Goal: Task Accomplishment & Management: Manage account settings

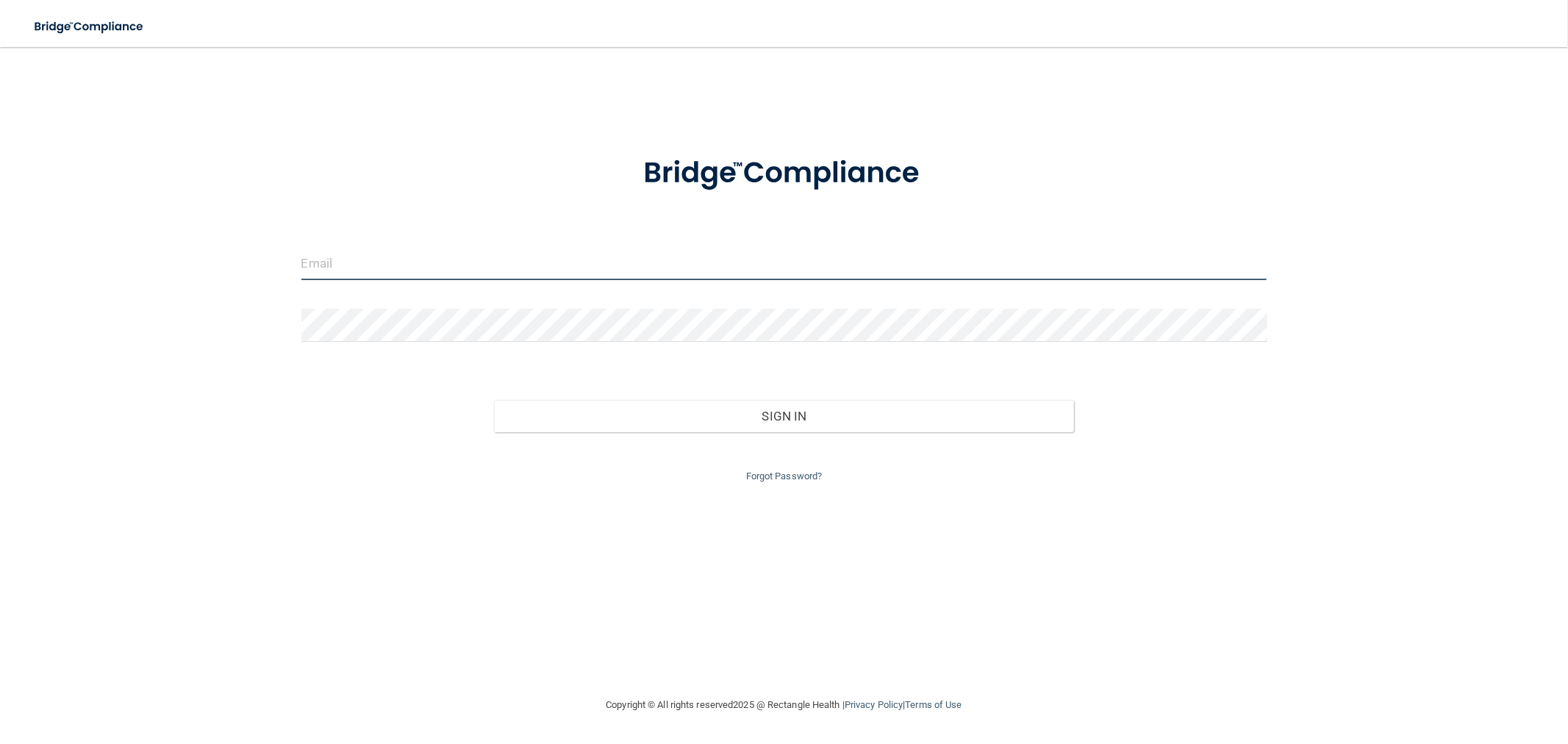
click at [511, 259] on input "email" at bounding box center [784, 264] width 966 height 33
type input "[EMAIL_ADDRESS][DOMAIN_NAME]"
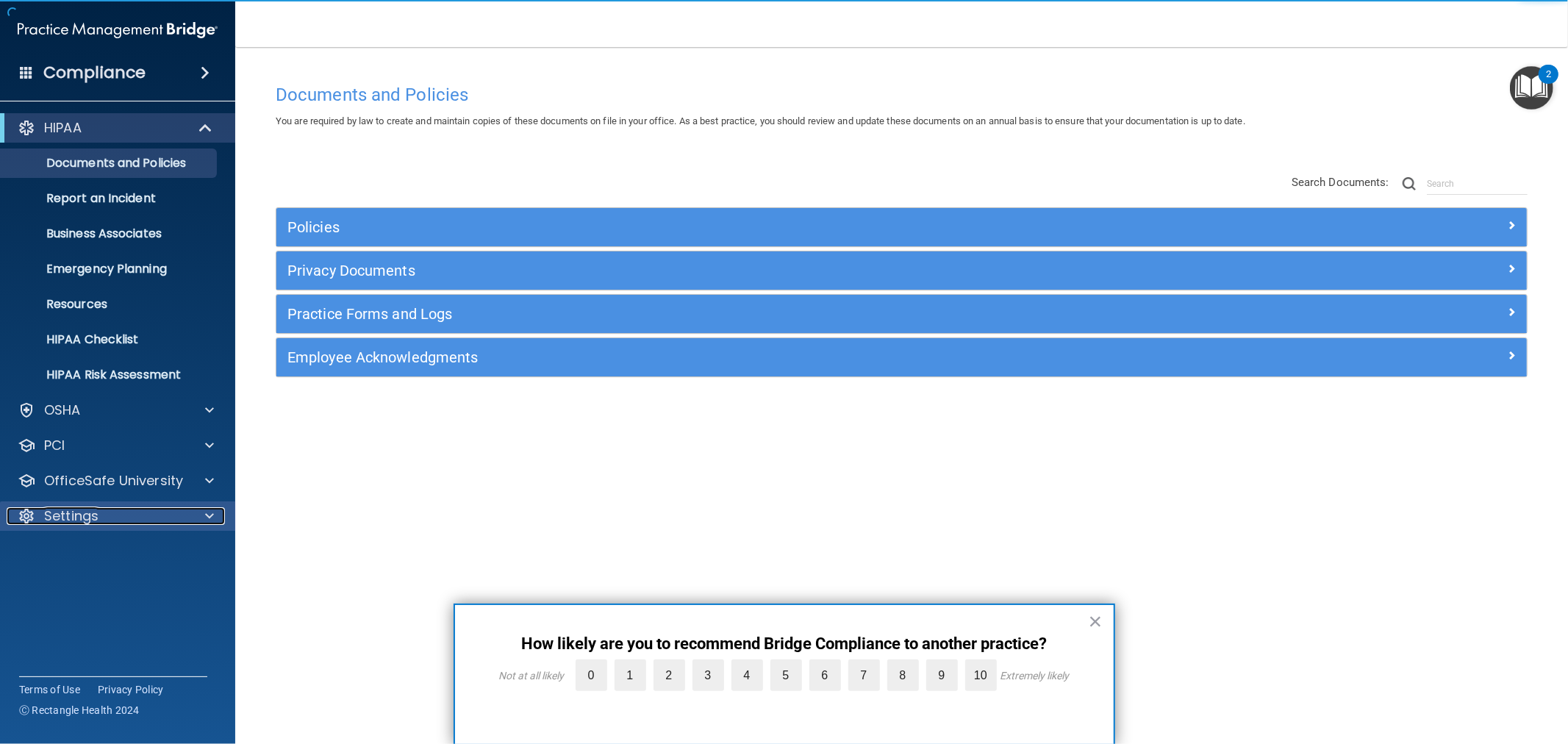
click at [197, 520] on div at bounding box center [207, 515] width 37 height 17
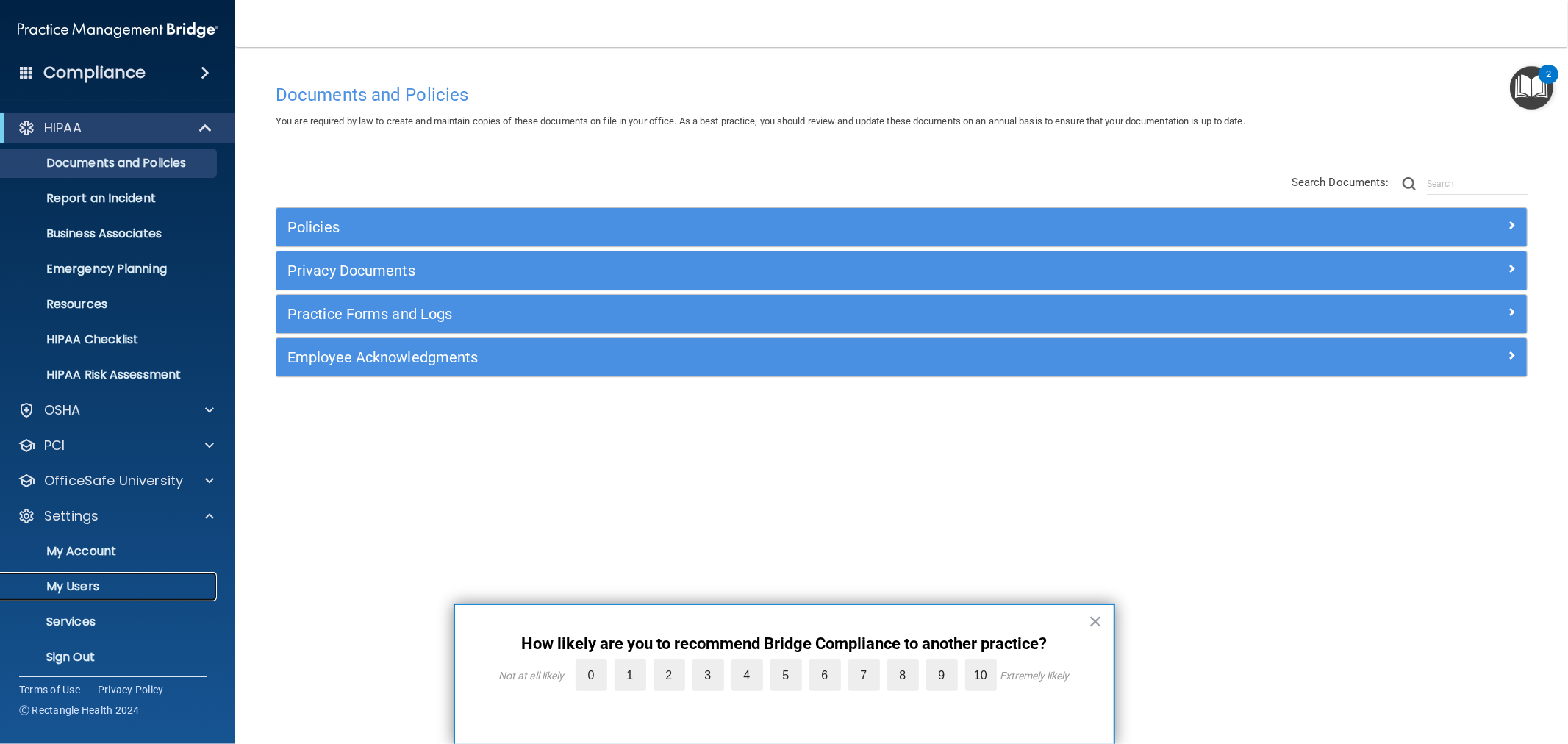
click at [185, 593] on p "My Users" at bounding box center [110, 587] width 200 height 15
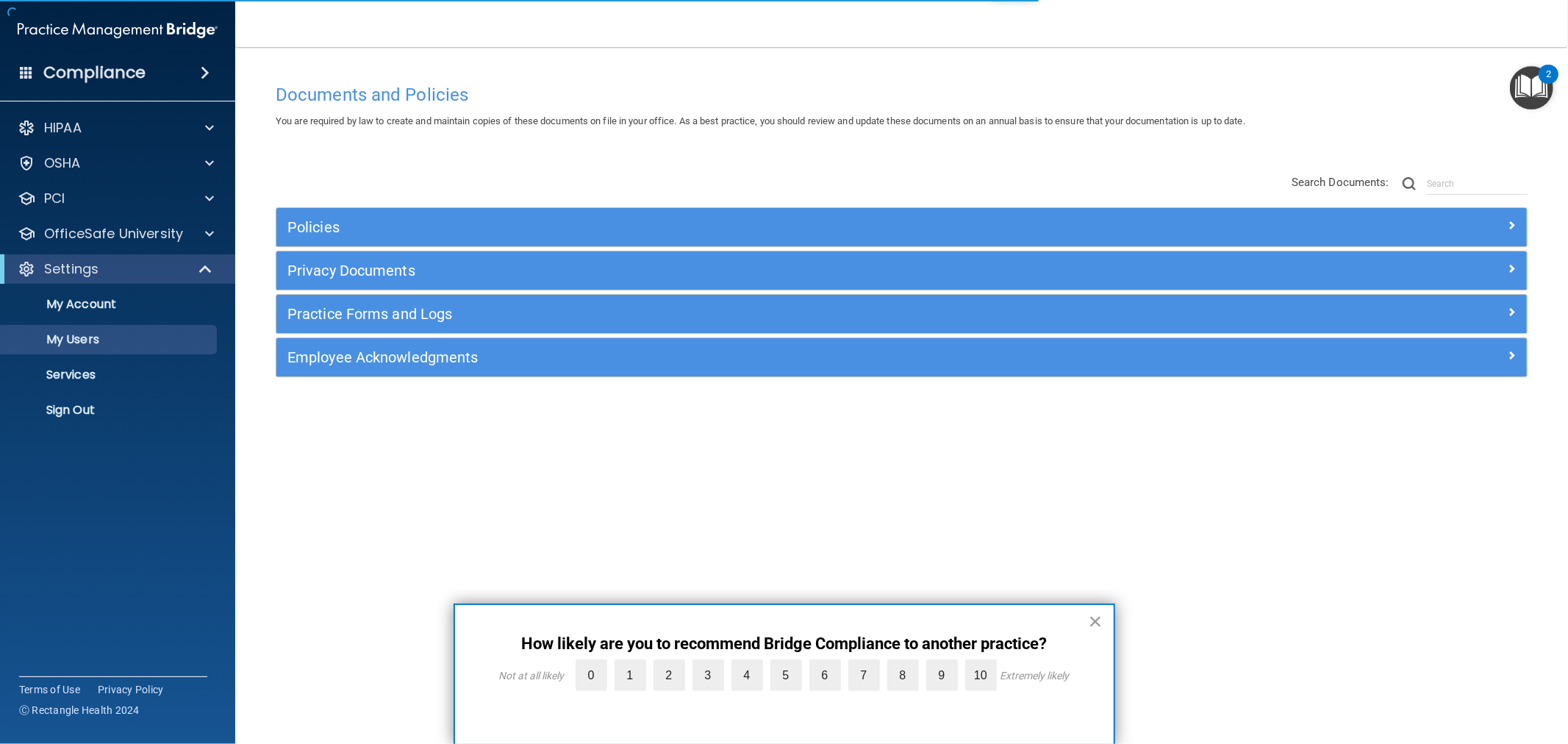
click at [1091, 621] on button "×" at bounding box center [1095, 621] width 14 height 23
select select "20"
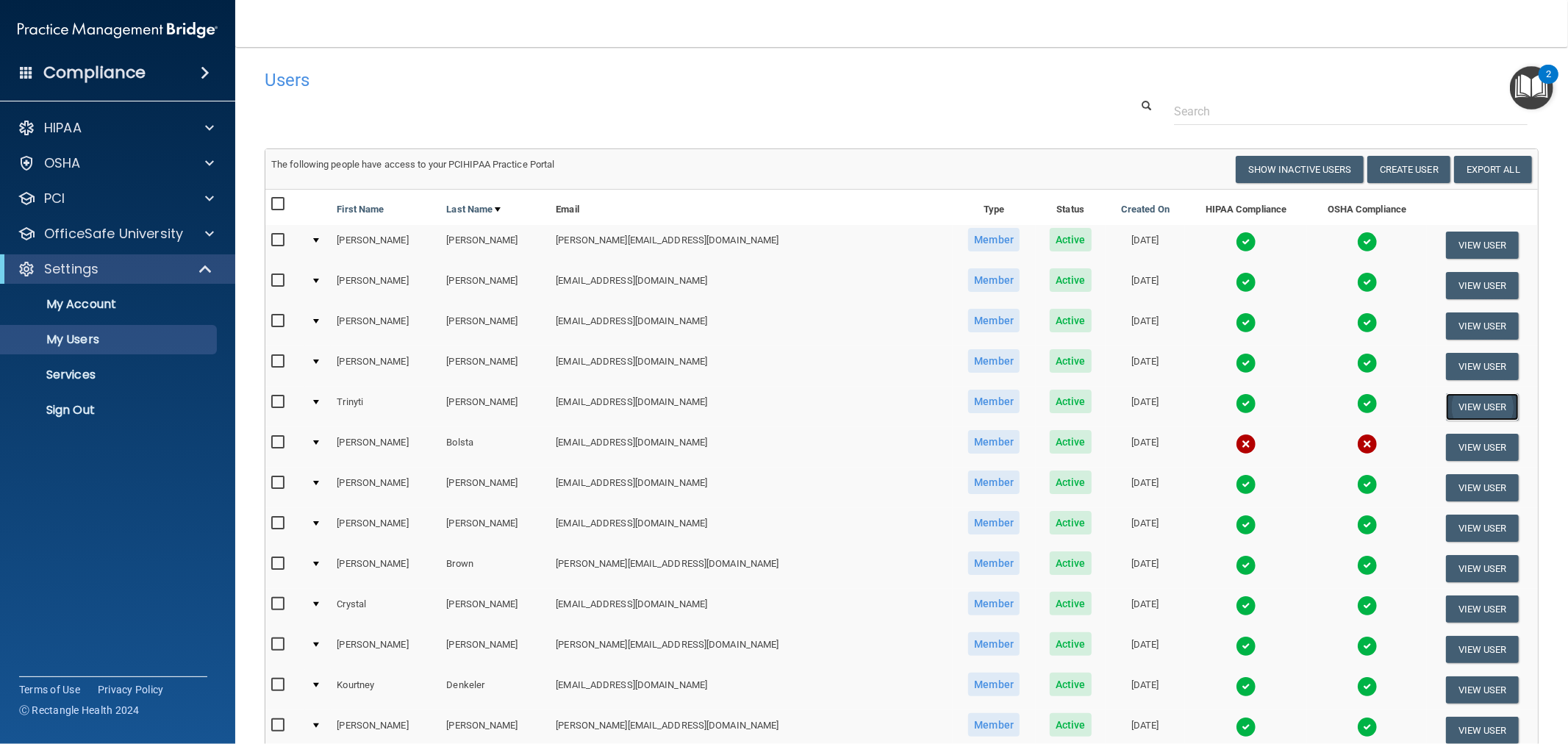
click at [1446, 397] on button "View User" at bounding box center [1482, 407] width 73 height 27
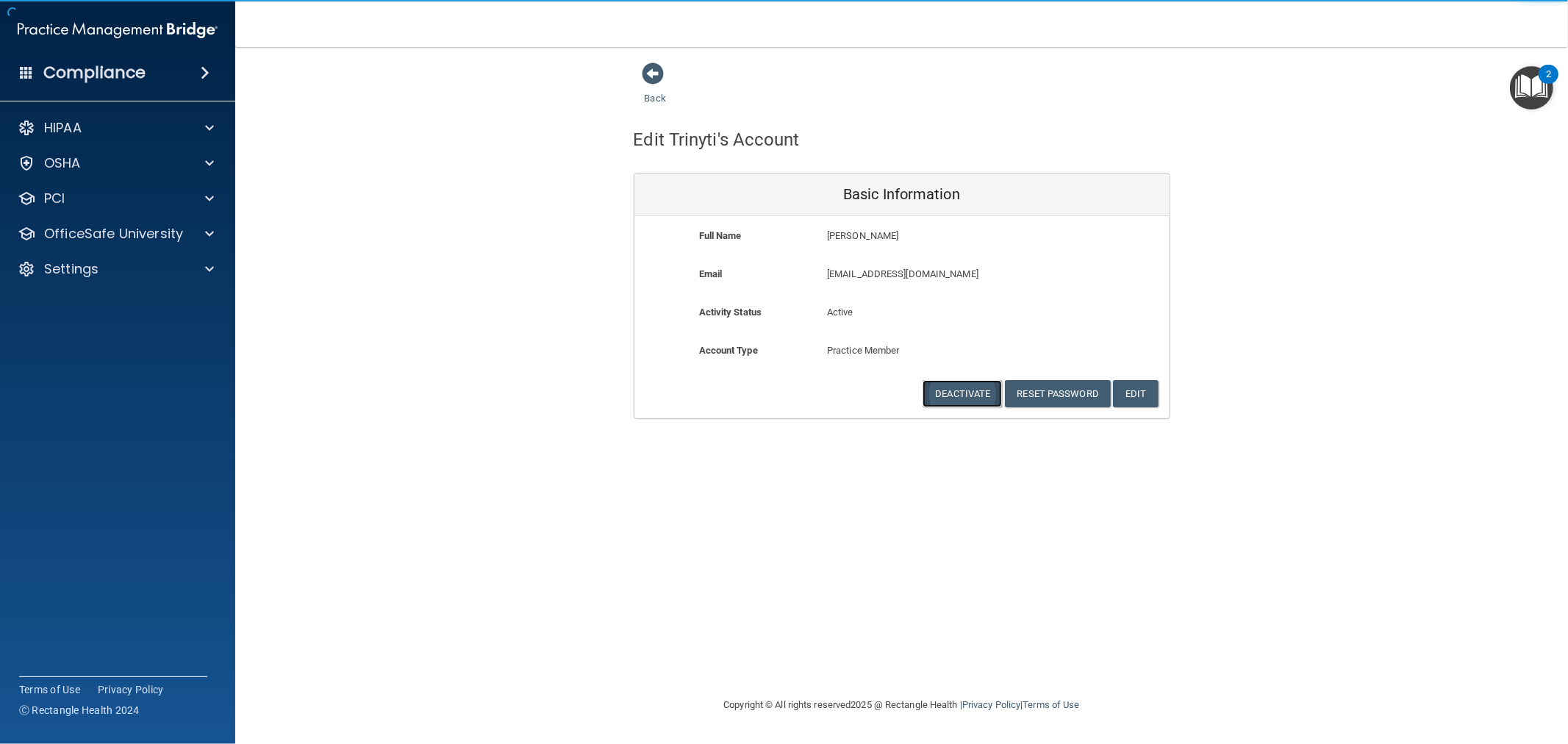
click at [970, 391] on button "Deactivate" at bounding box center [962, 394] width 79 height 27
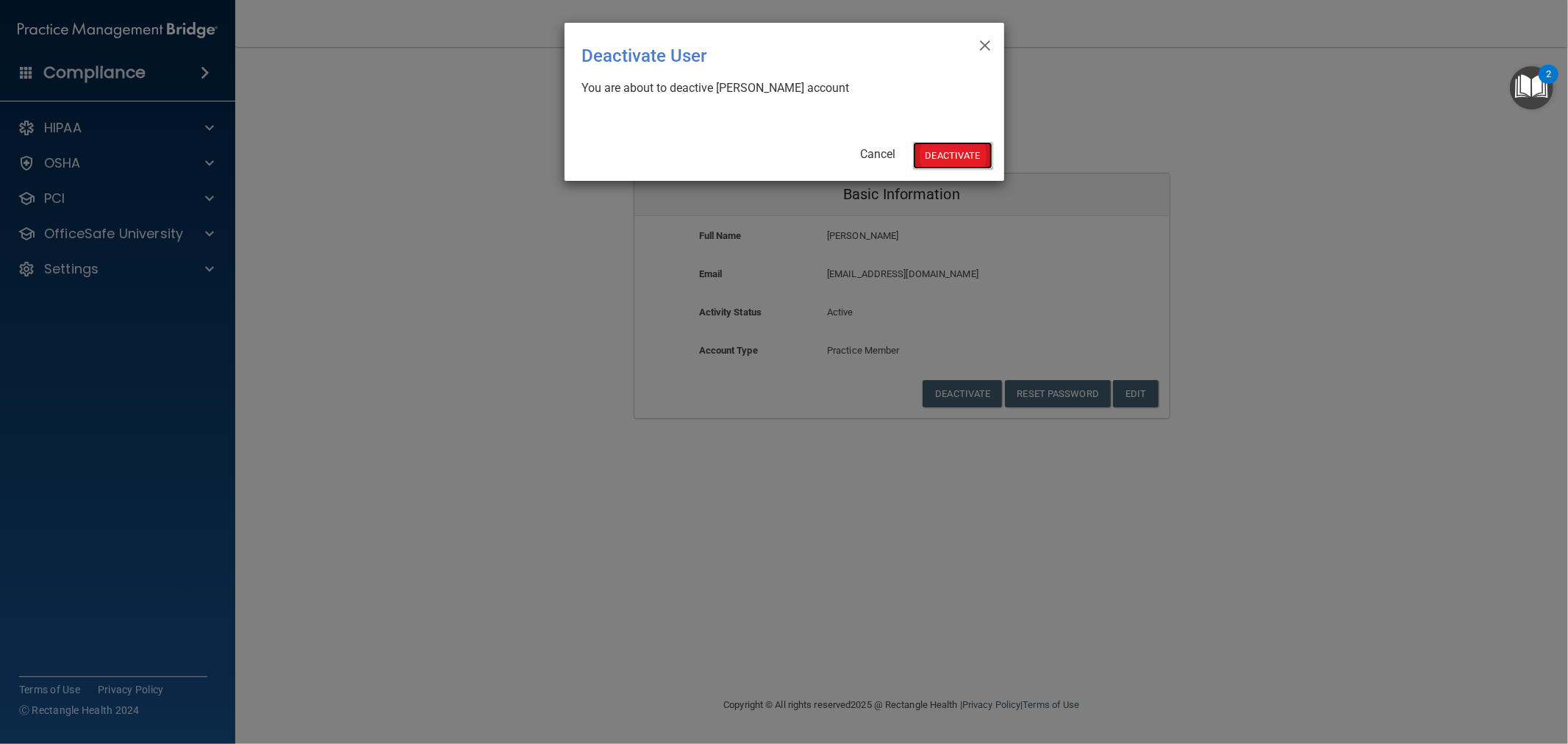
click at [961, 156] on button "Deactivate" at bounding box center [952, 155] width 79 height 27
